Goal: Task Accomplishment & Management: Manage account settings

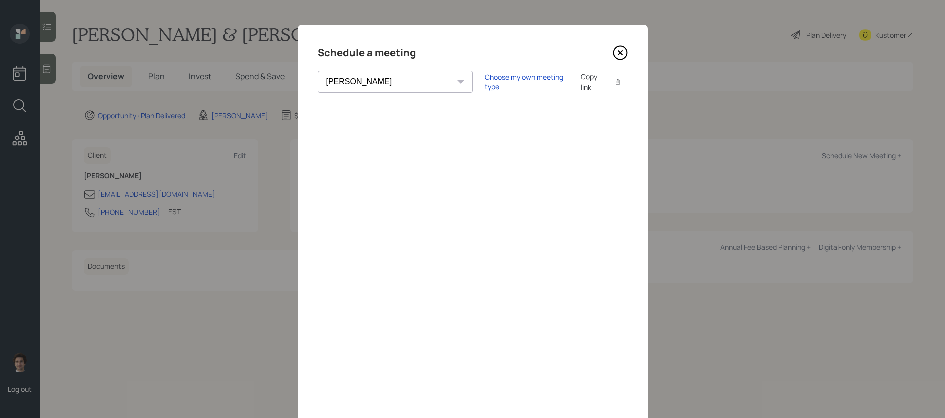
select select "59554aeb-d739-4552-90b9-0d27d70b4bf7"
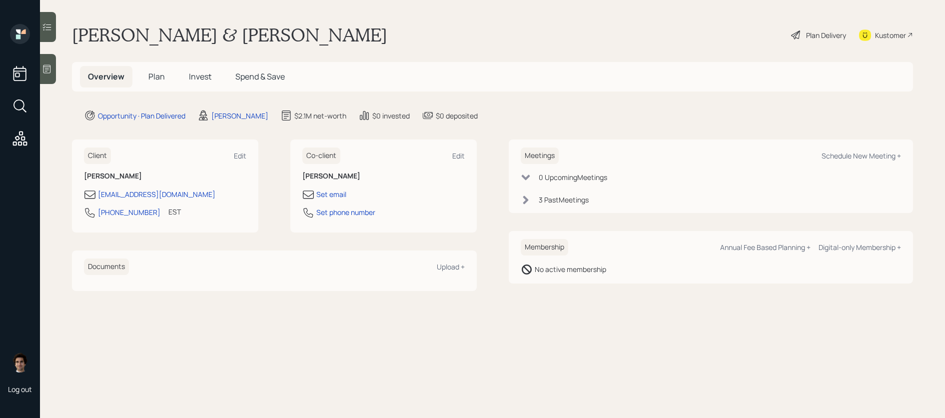
select select "59554aeb-d739-4552-90b9-0d27d70b4bf7"
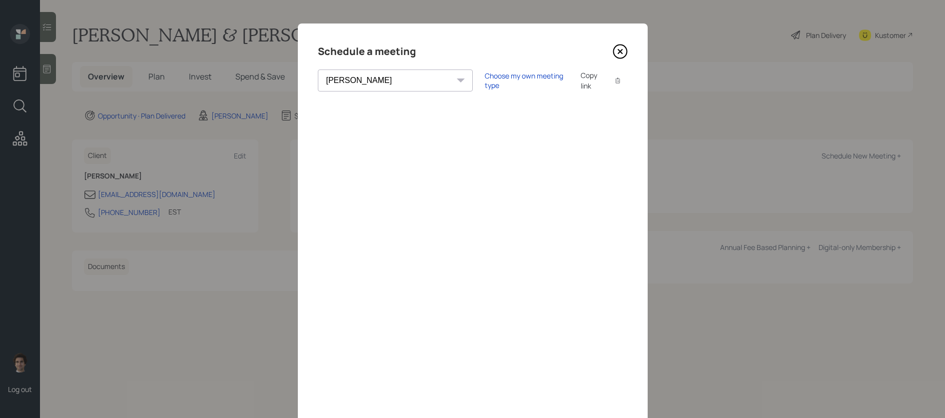
scroll to position [32, 0]
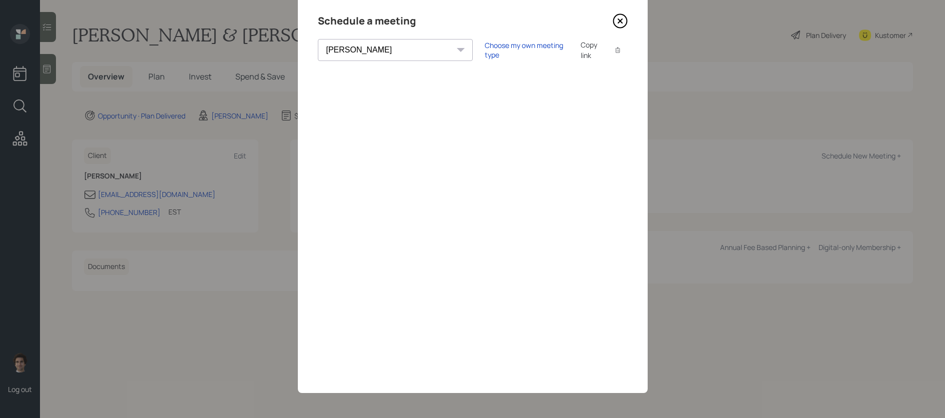
click at [622, 23] on icon at bounding box center [620, 20] width 15 height 15
